Goal: Task Accomplishment & Management: Use online tool/utility

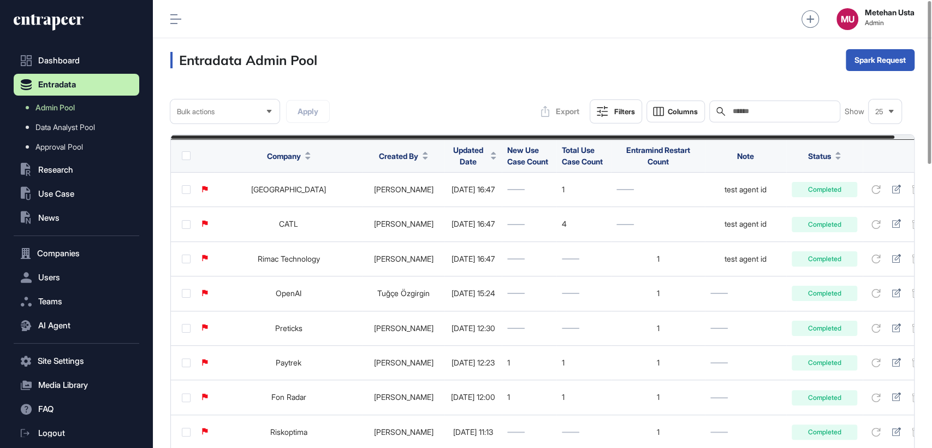
click at [765, 109] on input "text" at bounding box center [782, 111] width 102 height 9
paste input "**********"
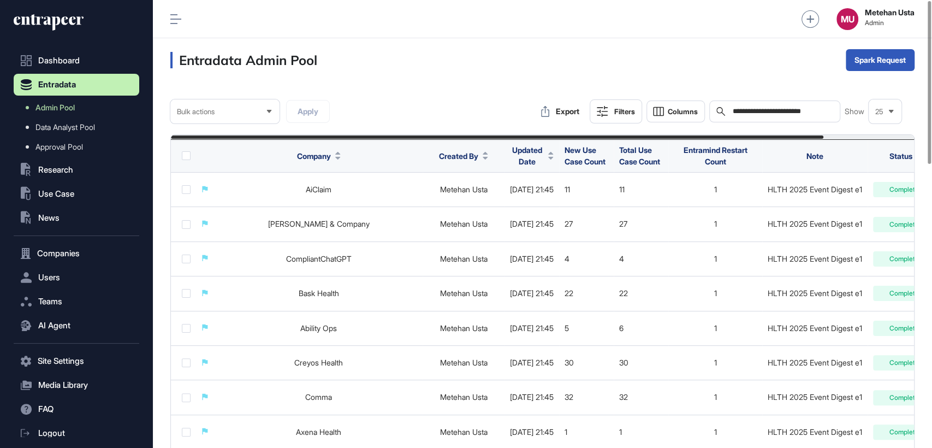
type input "**********"
click at [872, 100] on div "Bulk" at bounding box center [880, 102] width 68 height 17
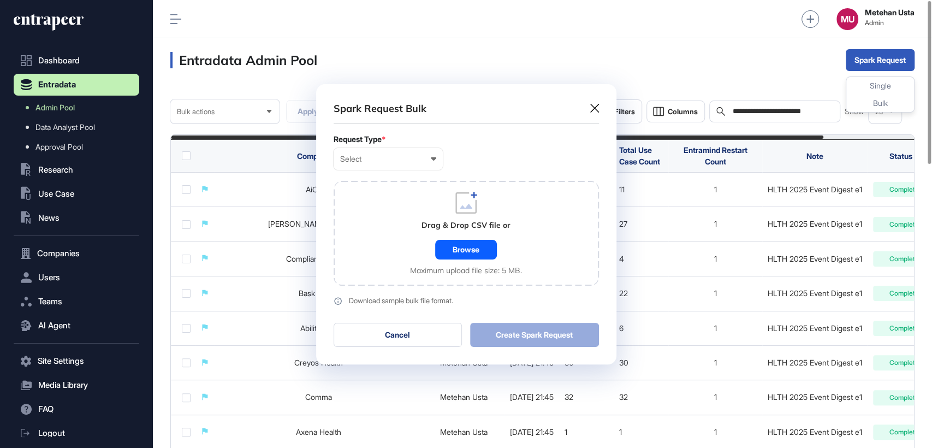
scroll to position [0, 4]
drag, startPoint x: 408, startPoint y: 162, endPoint x: 389, endPoint y: 182, distance: 27.8
click at [407, 162] on div "Select" at bounding box center [388, 158] width 96 height 9
click at [0, 0] on div "Company" at bounding box center [0, 0] width 0 height 0
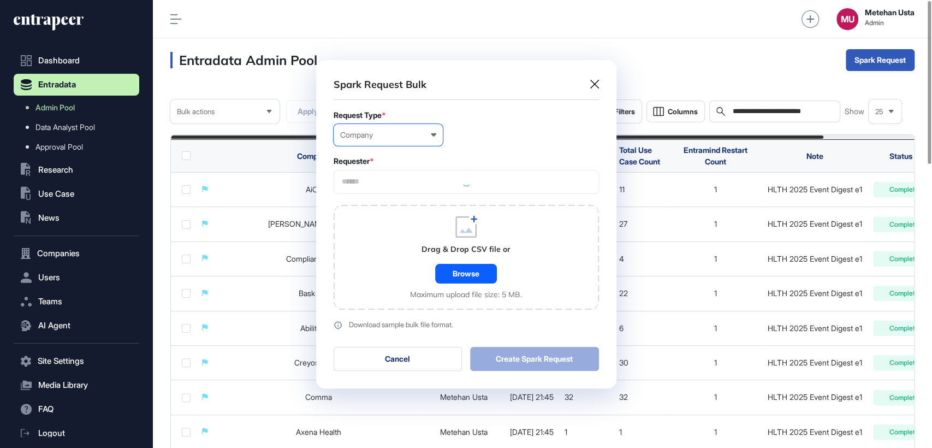
scroll to position [327, 300]
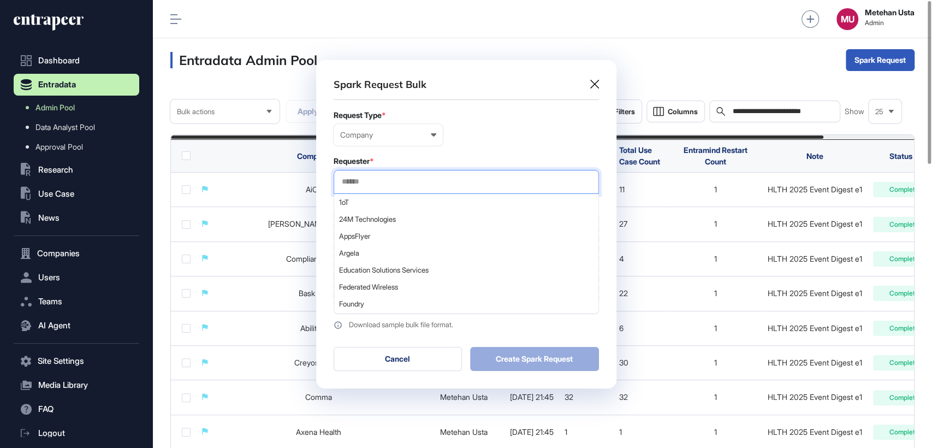
click at [396, 179] on input "text" at bounding box center [466, 181] width 251 height 9
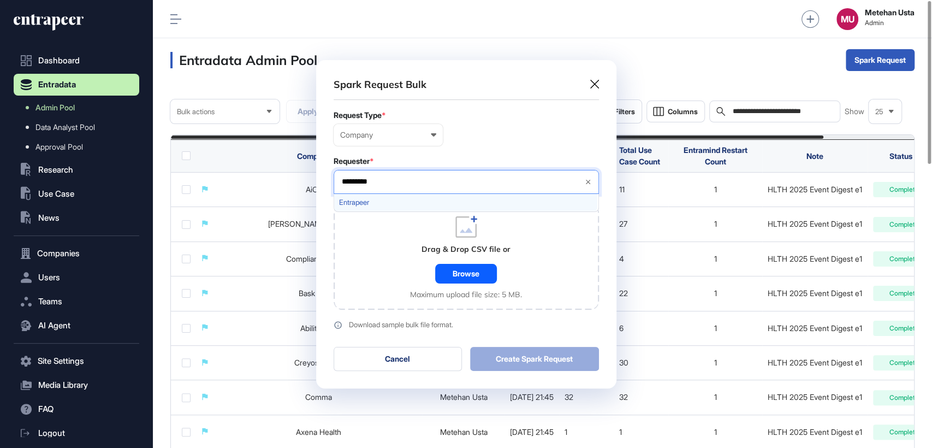
type input "*********"
click at [351, 200] on span "Entrapeer" at bounding box center [465, 202] width 253 height 8
click at [476, 142] on div "Company User Company Customer Request ID" at bounding box center [465, 135] width 265 height 22
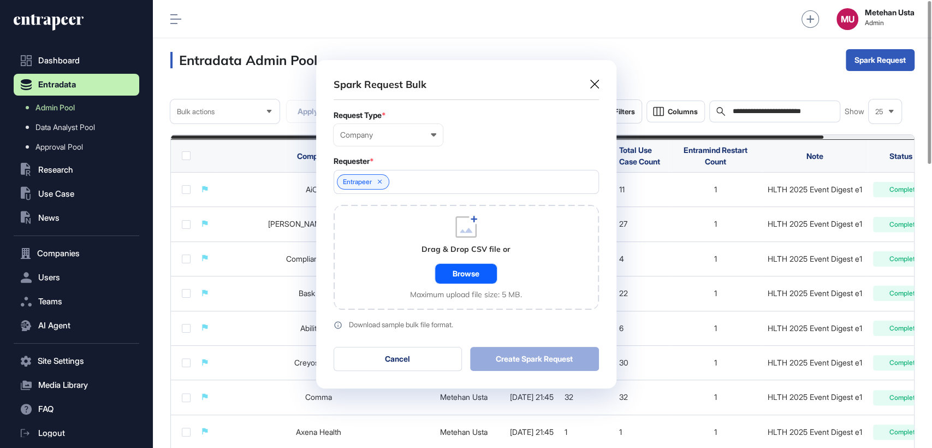
click at [454, 273] on div "Browse" at bounding box center [466, 274] width 62 height 20
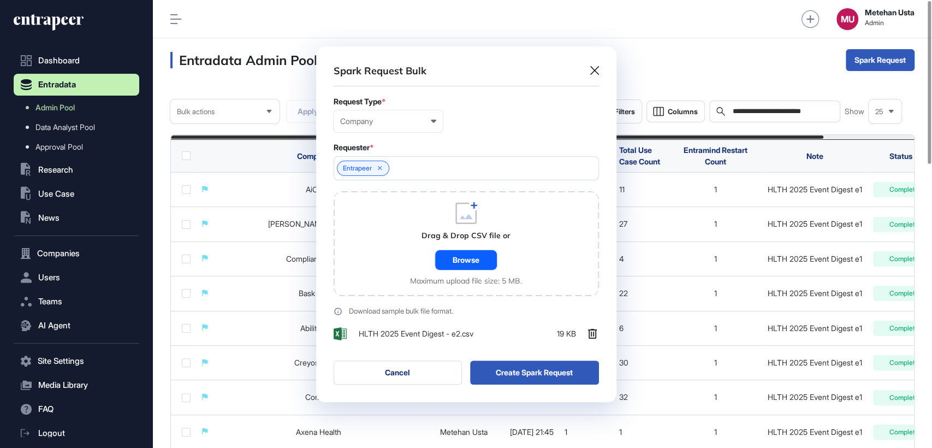
scroll to position [355, 300]
click at [522, 372] on button "Create Spark Request" at bounding box center [534, 372] width 129 height 24
